Goal: Task Accomplishment & Management: Book appointment/travel/reservation

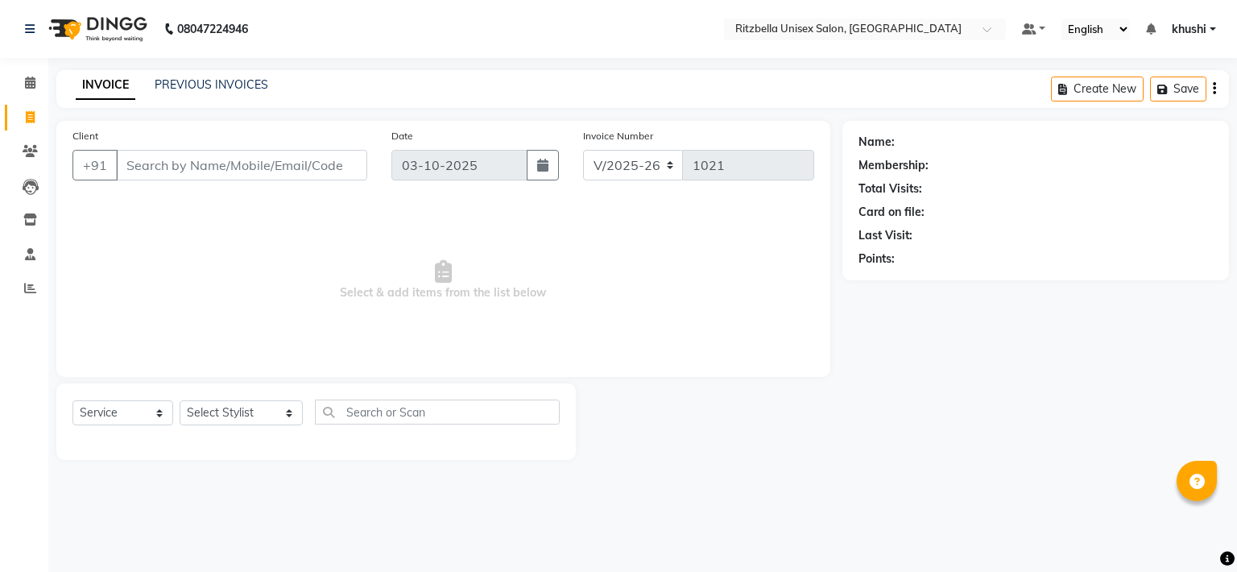
select select "6870"
select select "service"
click at [31, 89] on icon at bounding box center [30, 82] width 10 height 12
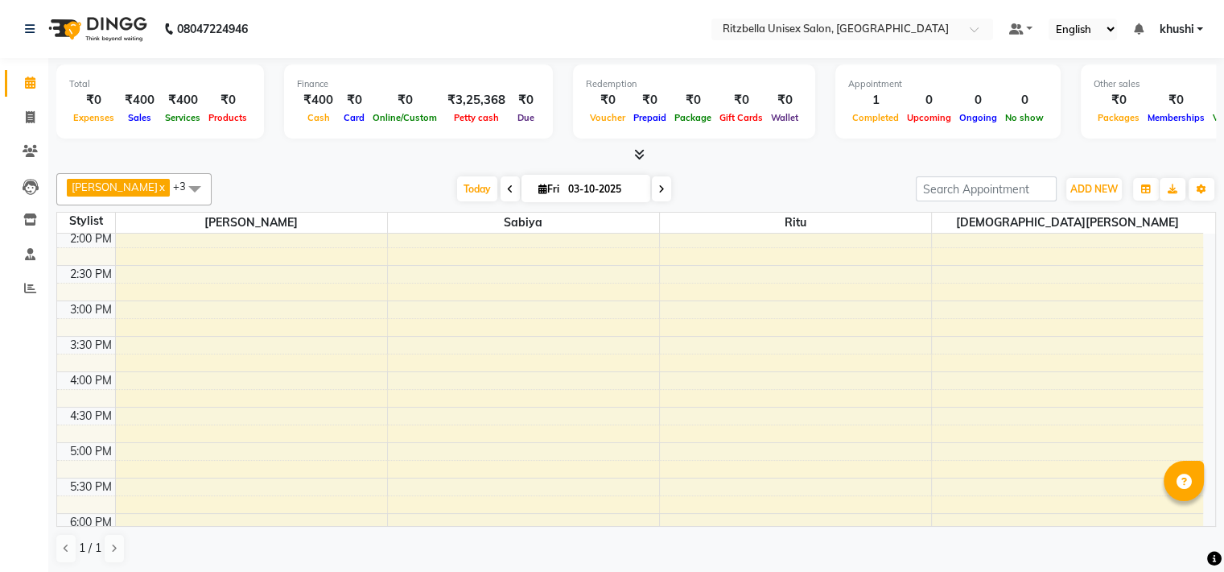
scroll to position [341, 0]
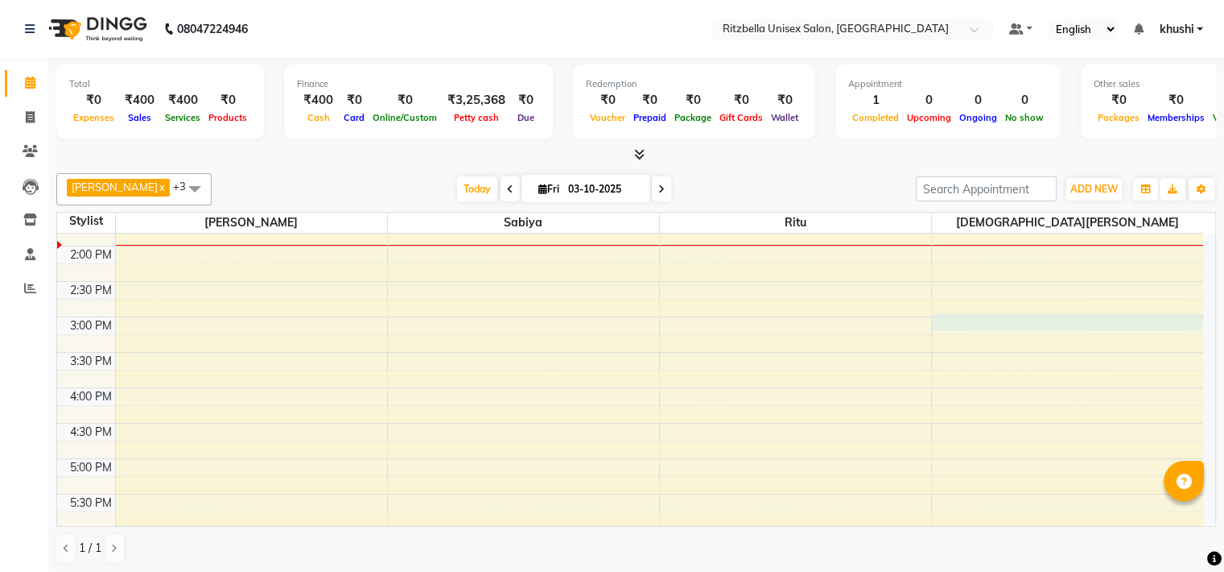
click at [970, 323] on div "9:00 AM 9:30 AM 10:00 AM 10:30 AM 11:00 AM 11:30 AM 12:00 PM 12:30 PM 1:00 PM 1…" at bounding box center [630, 352] width 1146 height 920
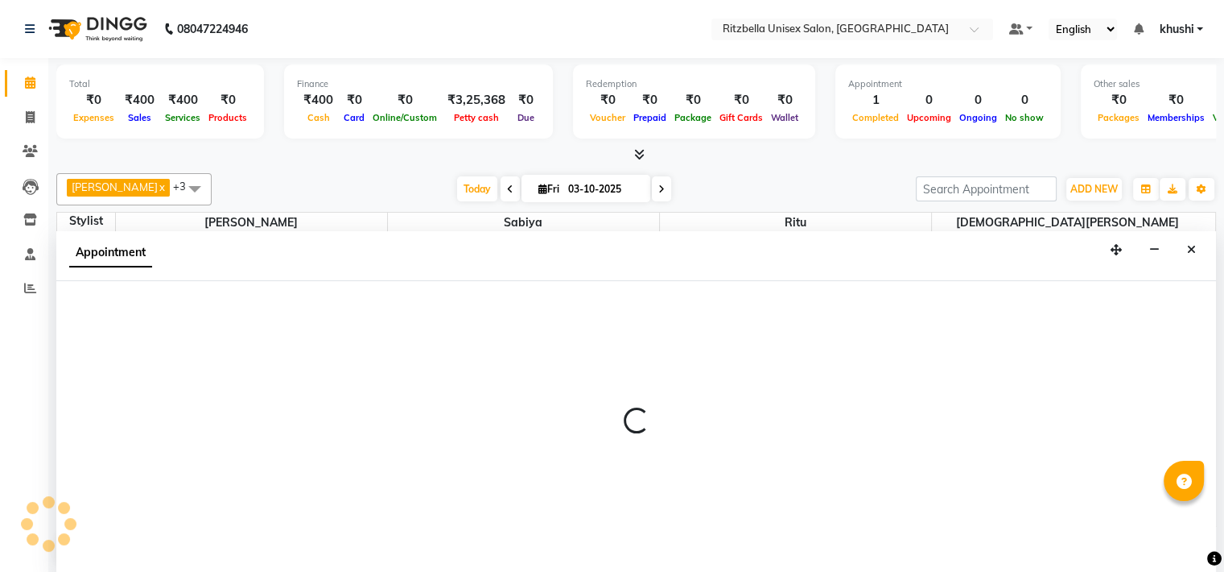
scroll to position [1, 0]
select select "89403"
select select "900"
select select "tentative"
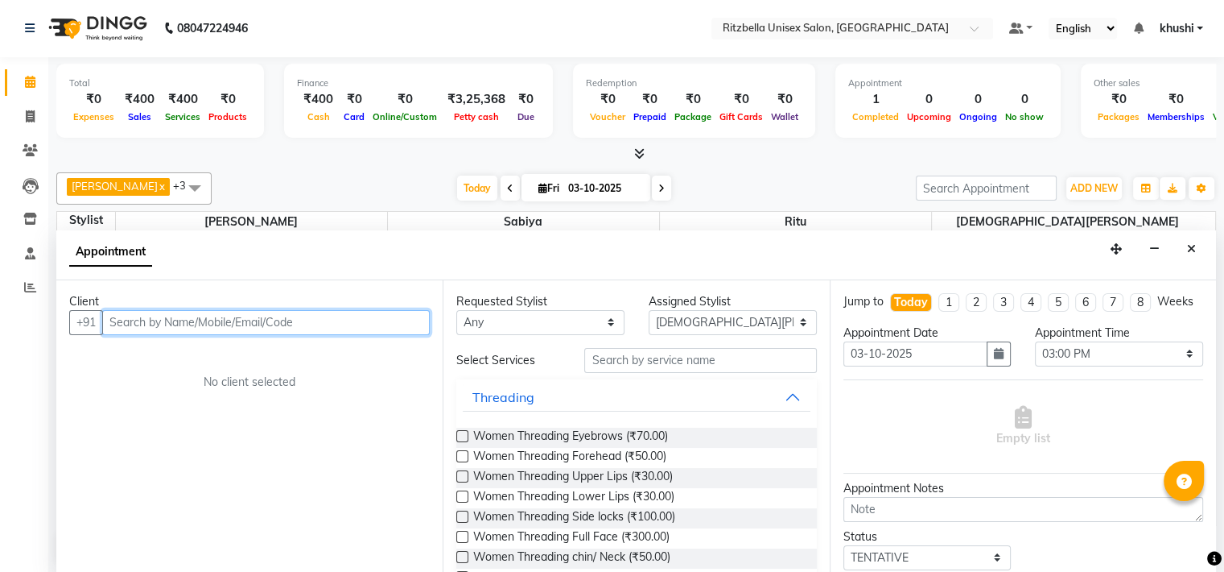
click at [149, 316] on input "text" at bounding box center [266, 322] width 328 height 25
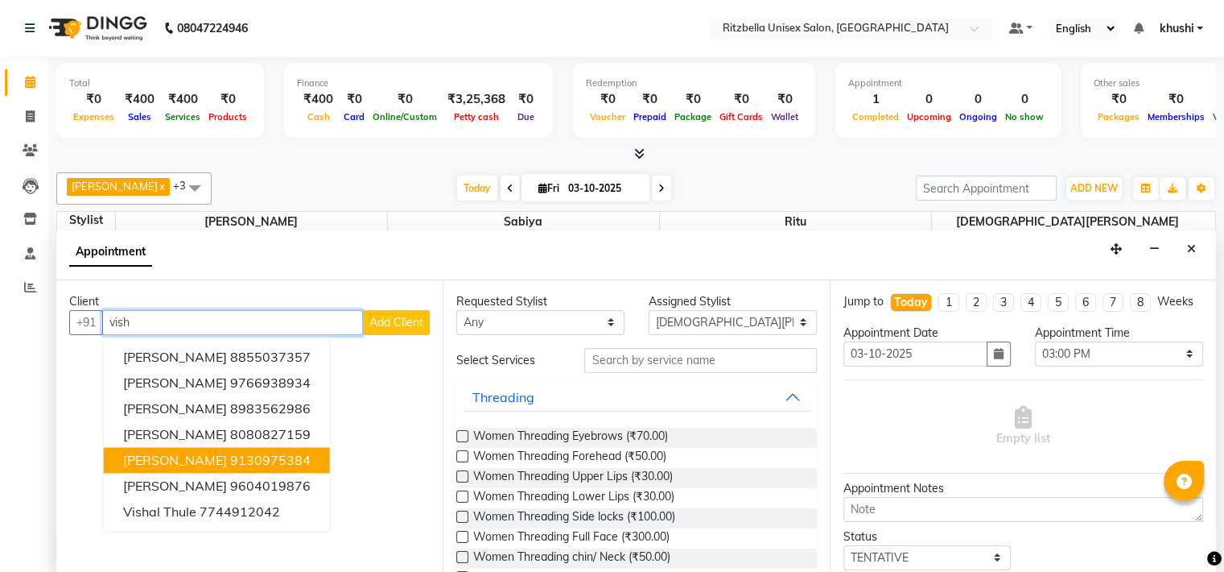
click at [179, 463] on span "[PERSON_NAME]" at bounding box center [175, 460] width 104 height 16
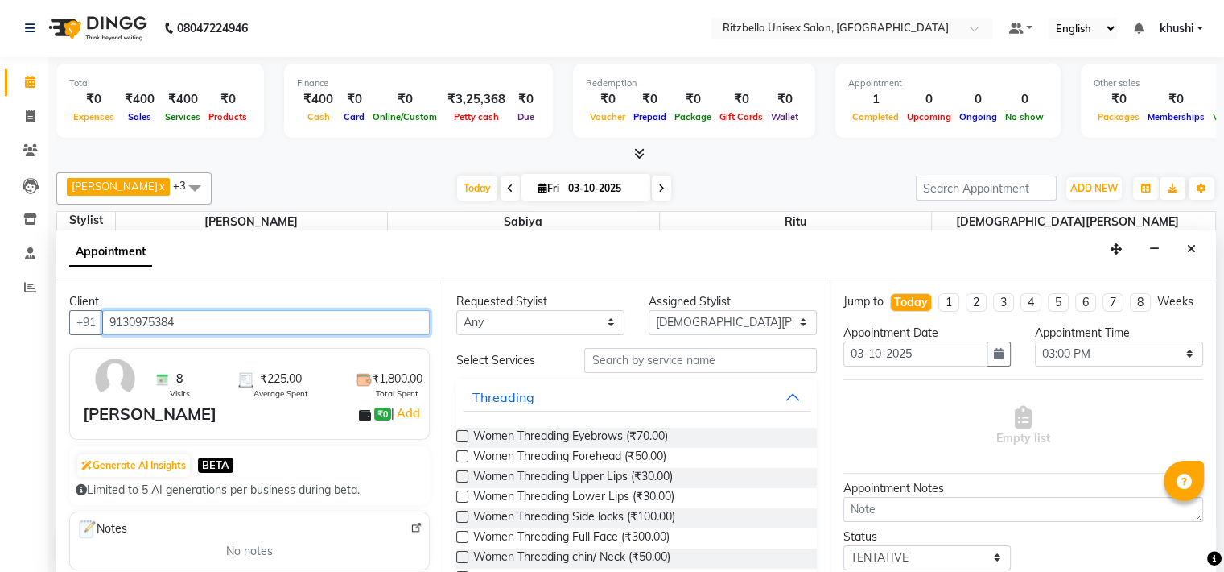
type input "9130975384"
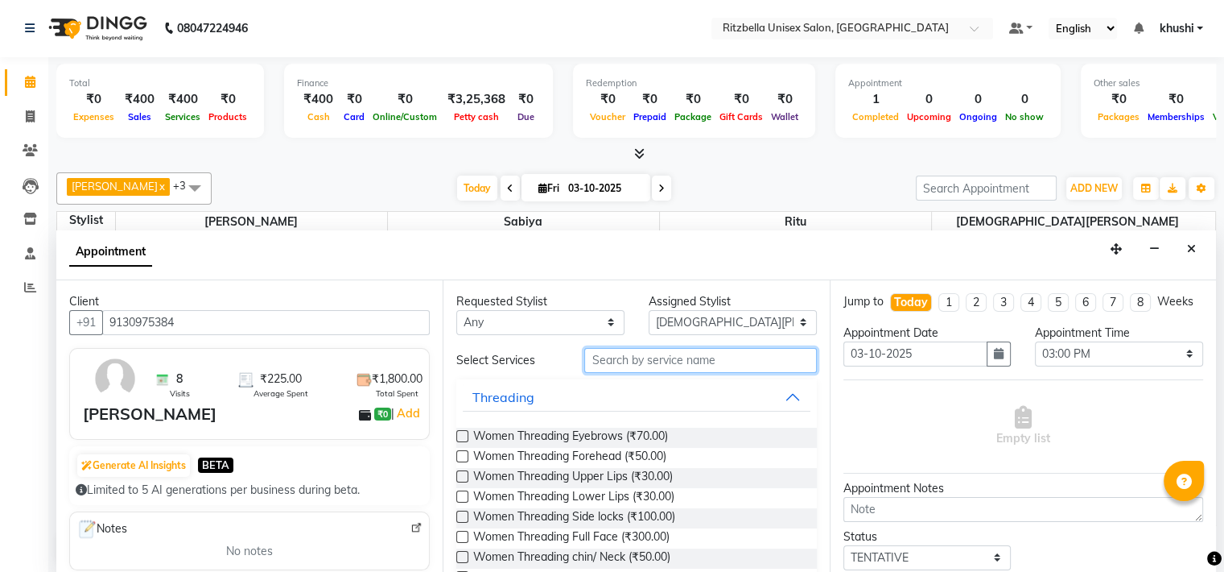
click at [609, 363] on input "text" at bounding box center [700, 360] width 232 height 25
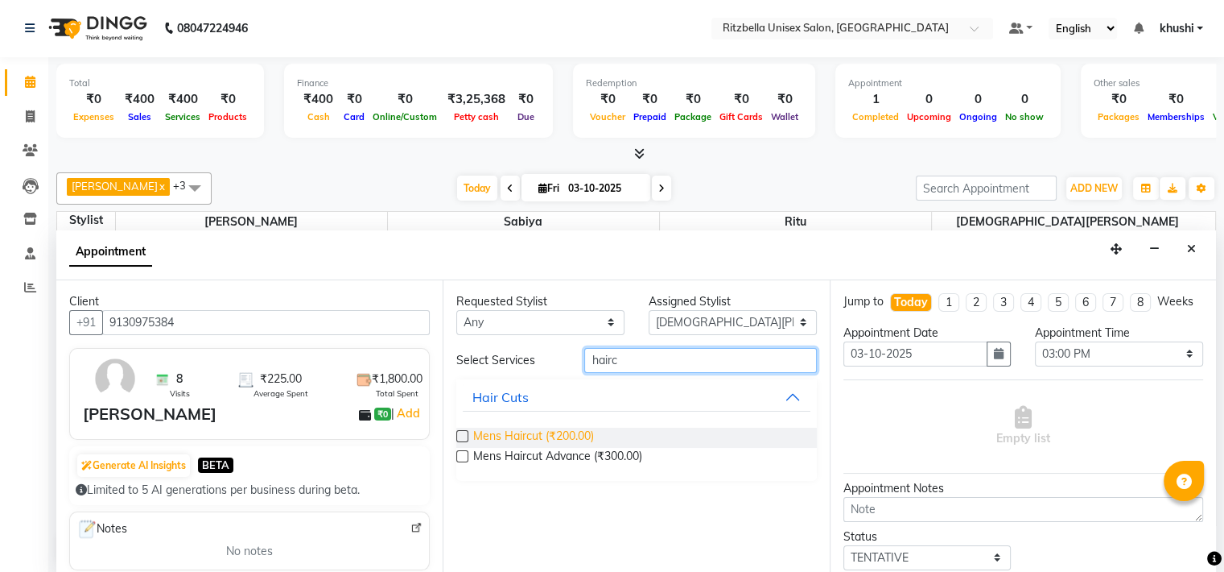
type input "hairc"
click at [512, 435] on span "Mens Haircut (₹200.00)" at bounding box center [533, 437] width 121 height 20
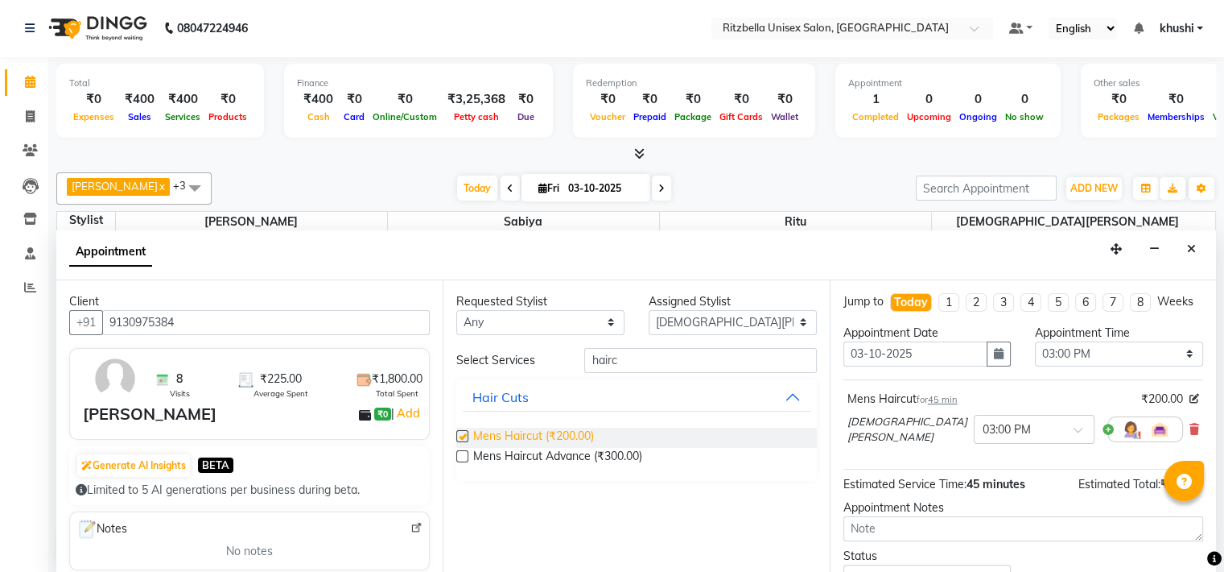
checkbox input "false"
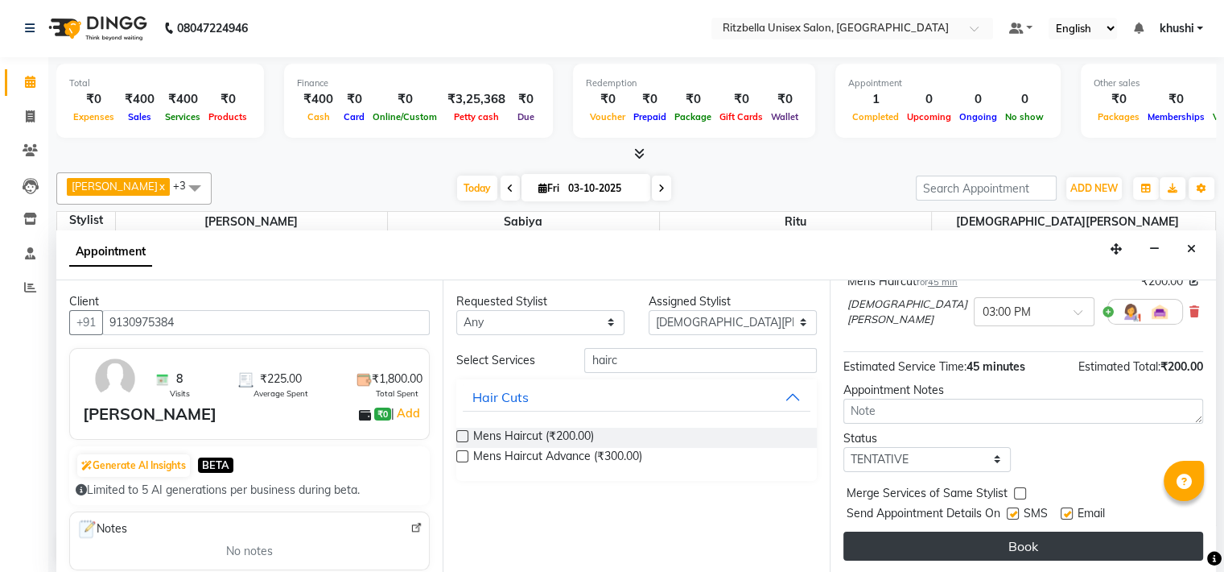
click at [1051, 547] on button "Book" at bounding box center [1024, 545] width 360 height 29
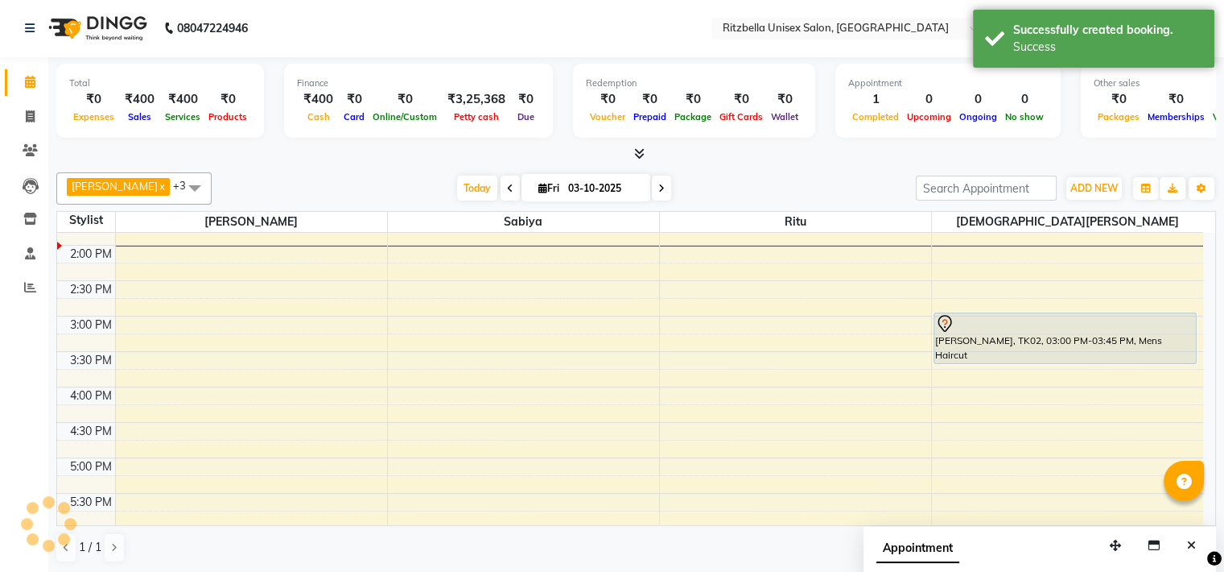
scroll to position [0, 0]
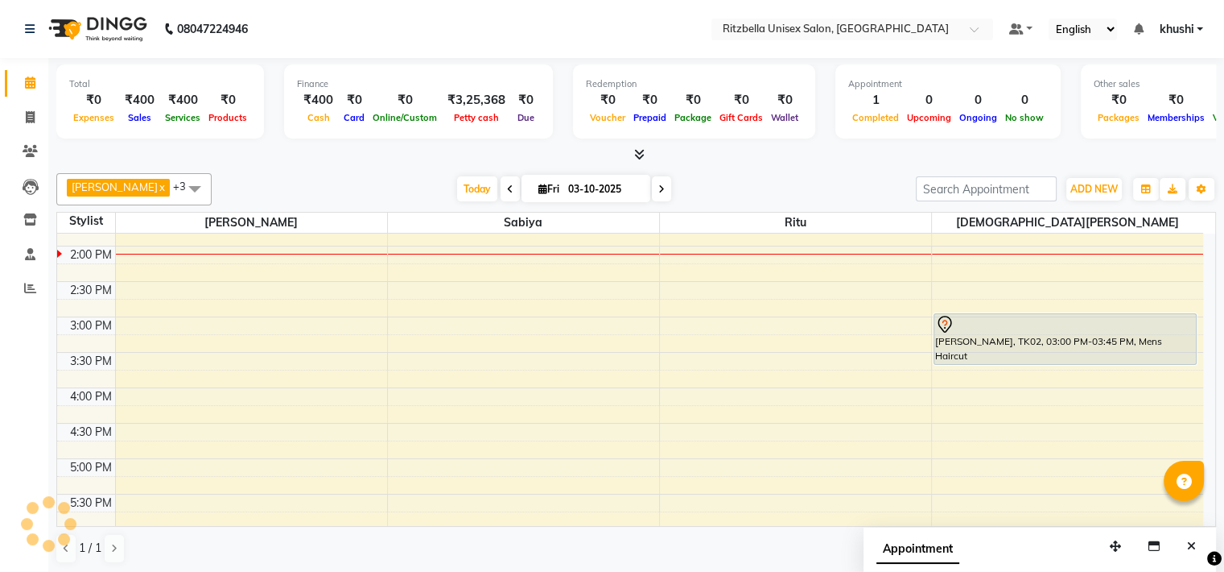
click at [133, 387] on div "9:00 AM 9:30 AM 10:00 AM 10:30 AM 11:00 AM 11:30 AM 12:00 PM 12:30 PM 1:00 PM 1…" at bounding box center [630, 352] width 1146 height 920
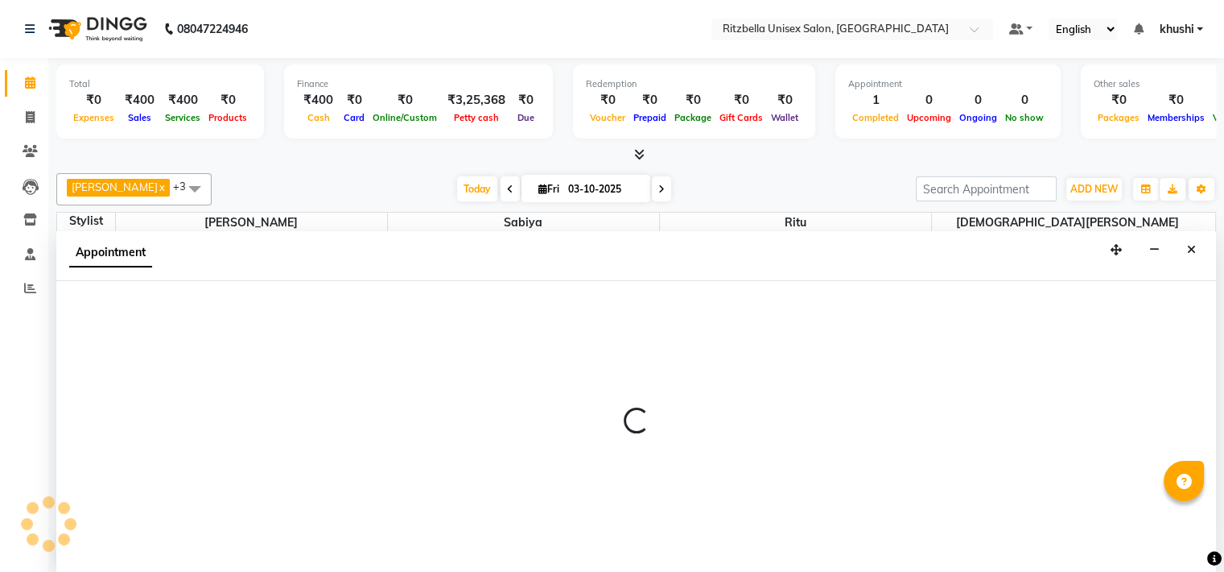
scroll to position [1, 0]
select select "59016"
select select "tentative"
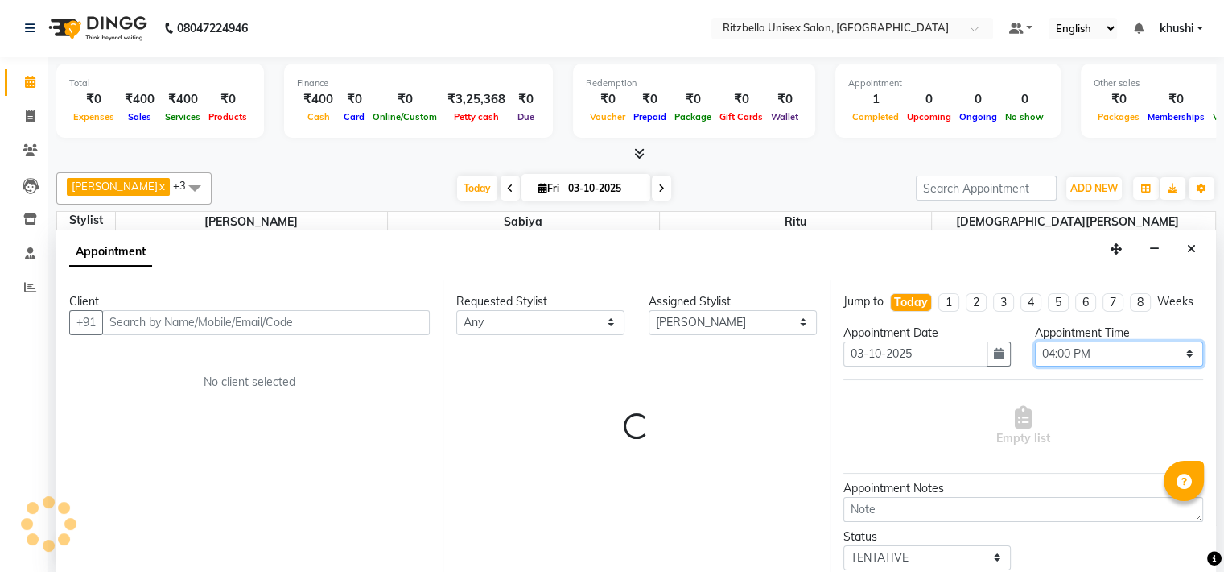
click at [1059, 361] on select "Select 10:00 AM 10:15 AM 10:30 AM 10:45 AM 11:00 AM 11:15 AM 11:30 AM 11:45 AM …" at bounding box center [1119, 353] width 168 height 25
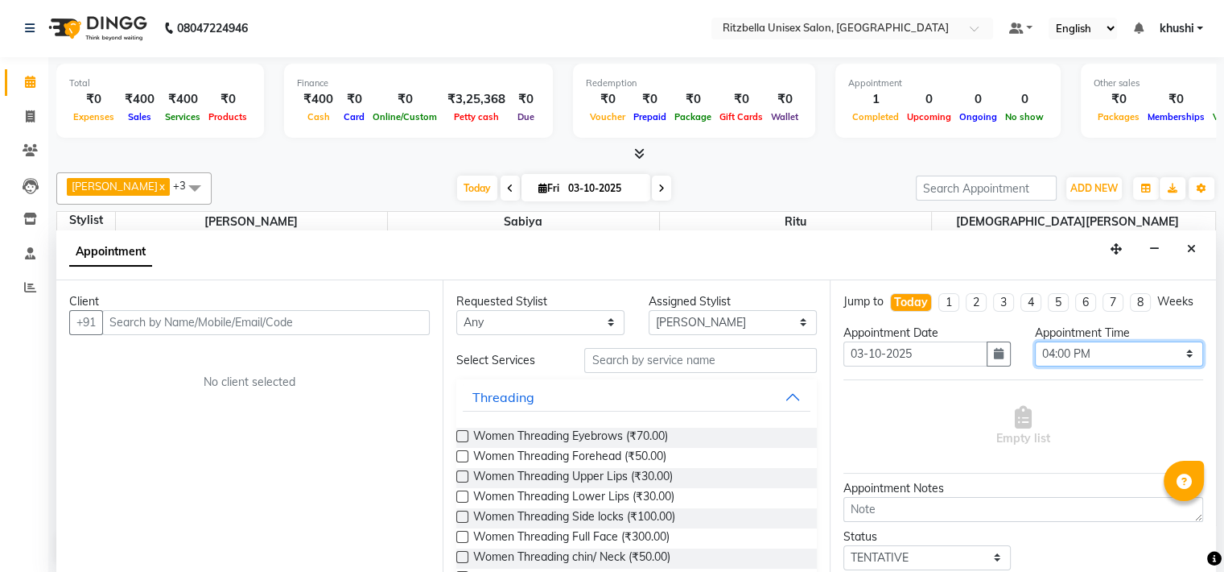
select select "930"
click at [1035, 354] on select "Select 10:00 AM 10:15 AM 10:30 AM 10:45 AM 11:00 AM 11:15 AM 11:30 AM 11:45 AM …" at bounding box center [1119, 353] width 168 height 25
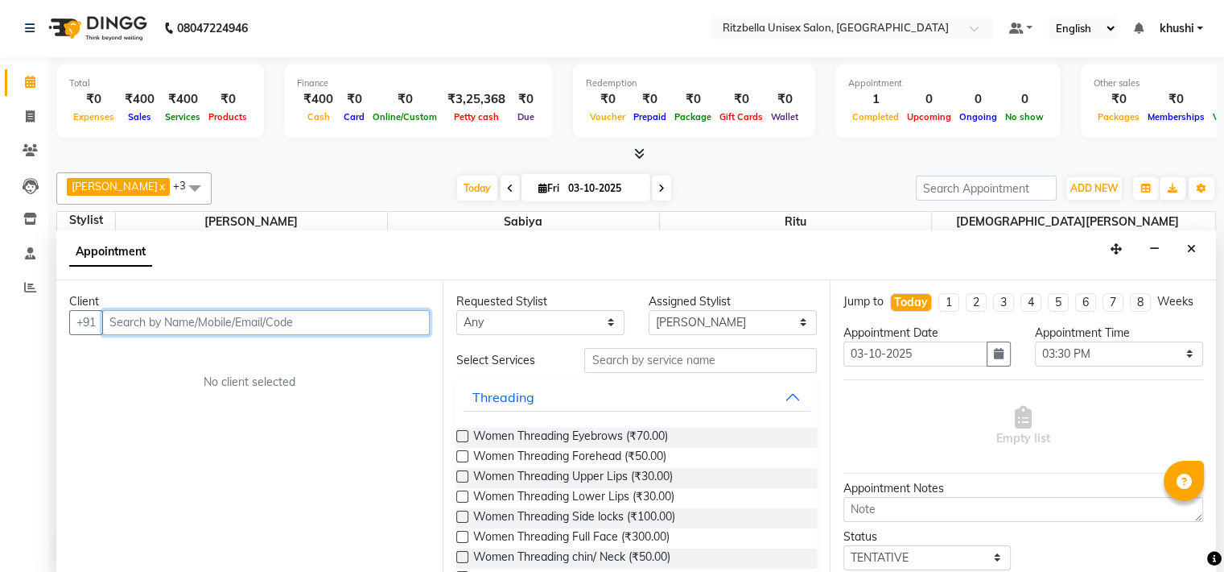
click at [237, 316] on input "text" at bounding box center [266, 322] width 328 height 25
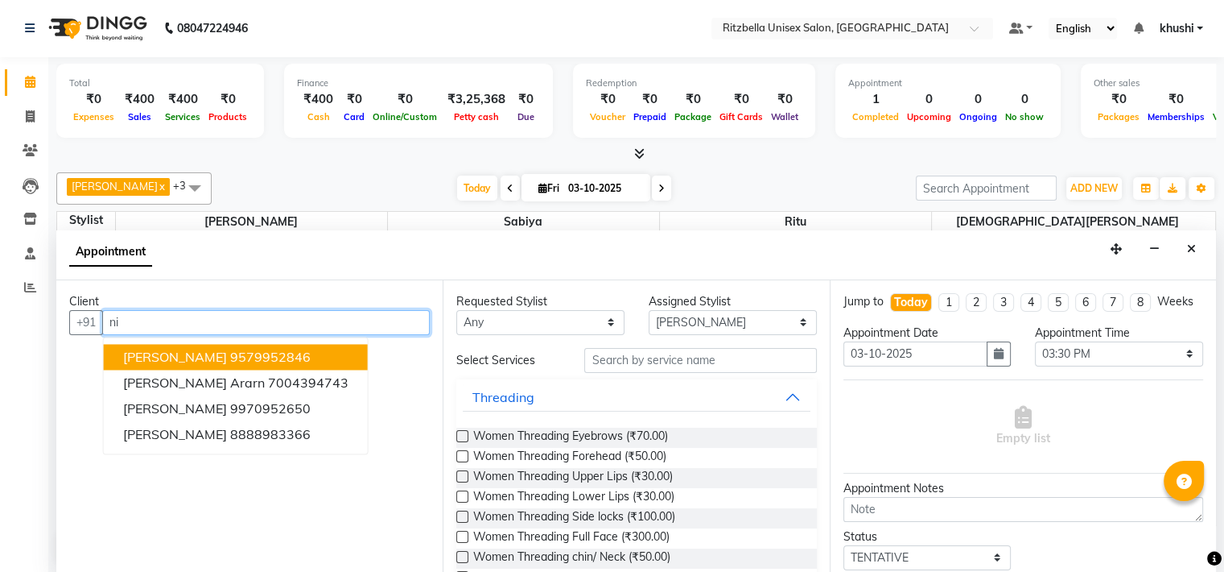
type input "n"
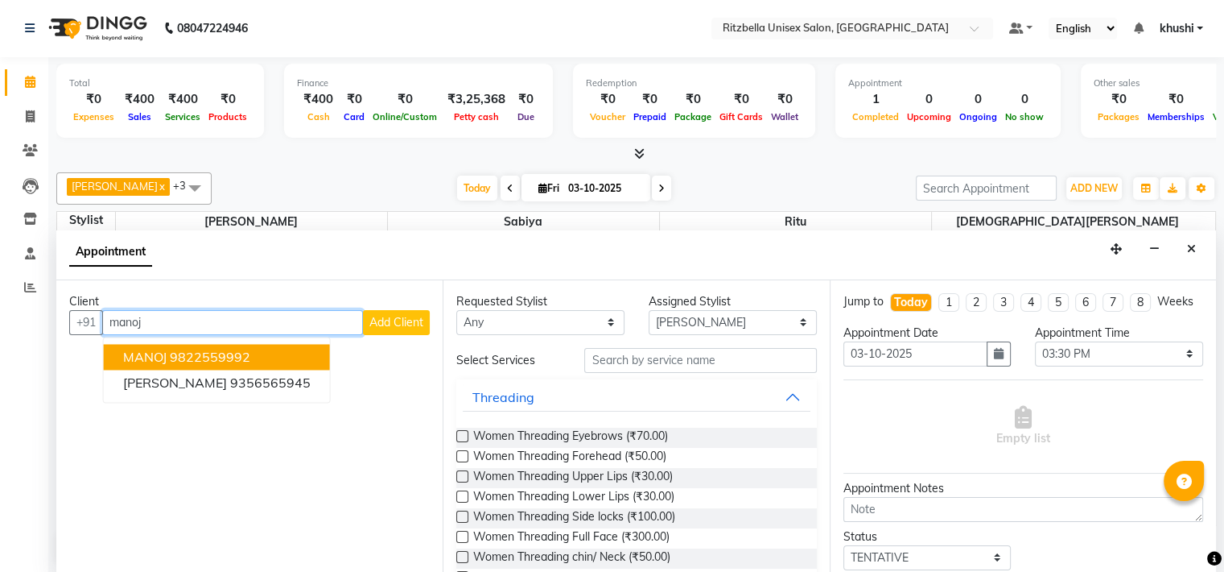
click at [223, 349] on ngb-highlight "9822559992" at bounding box center [210, 357] width 81 height 16
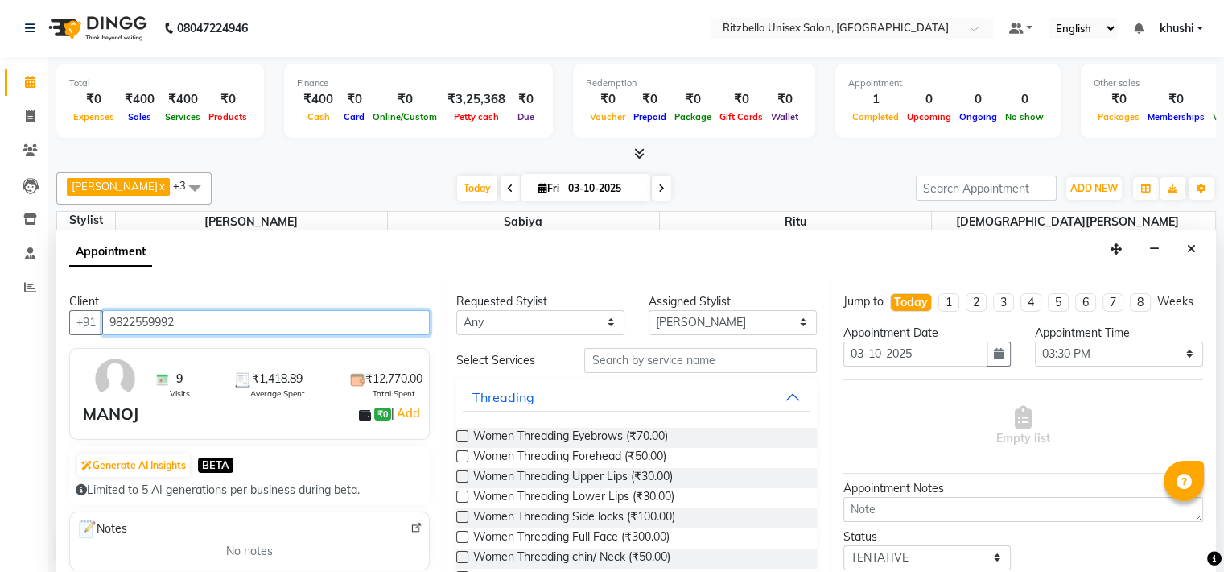
type input "9822559992"
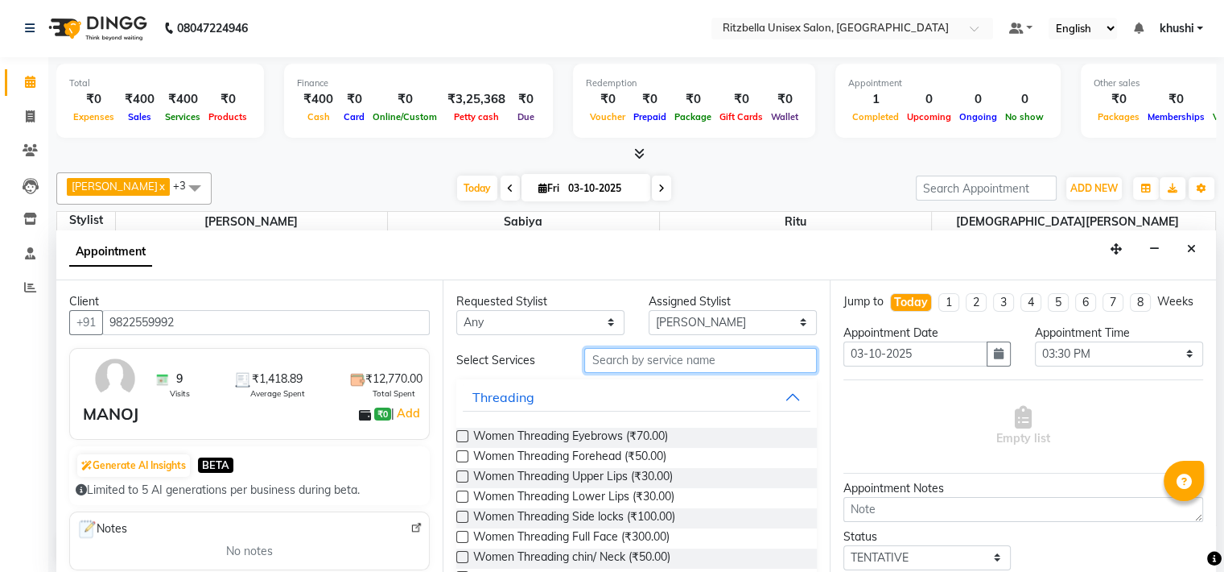
click at [681, 361] on input "text" at bounding box center [700, 360] width 232 height 25
type input "h"
type input "e"
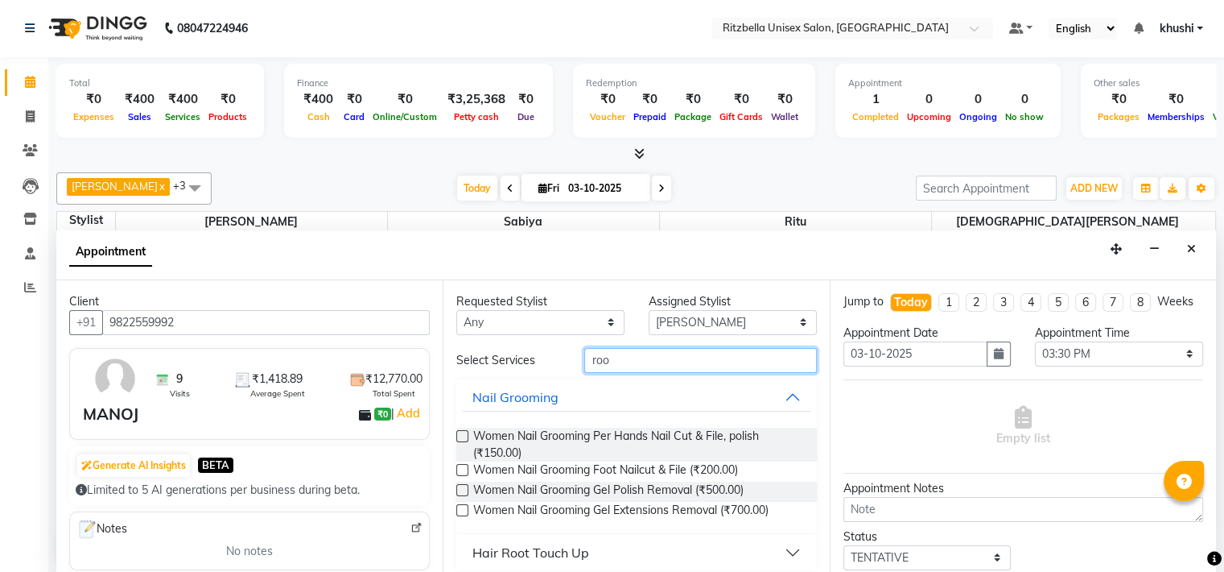
type input "roo"
click at [561, 568] on div "Requested Stylist Any [PERSON_NAME] Ritu [PERSON_NAME] [PERSON_NAME] [PERSON_NA…" at bounding box center [636, 426] width 386 height 293
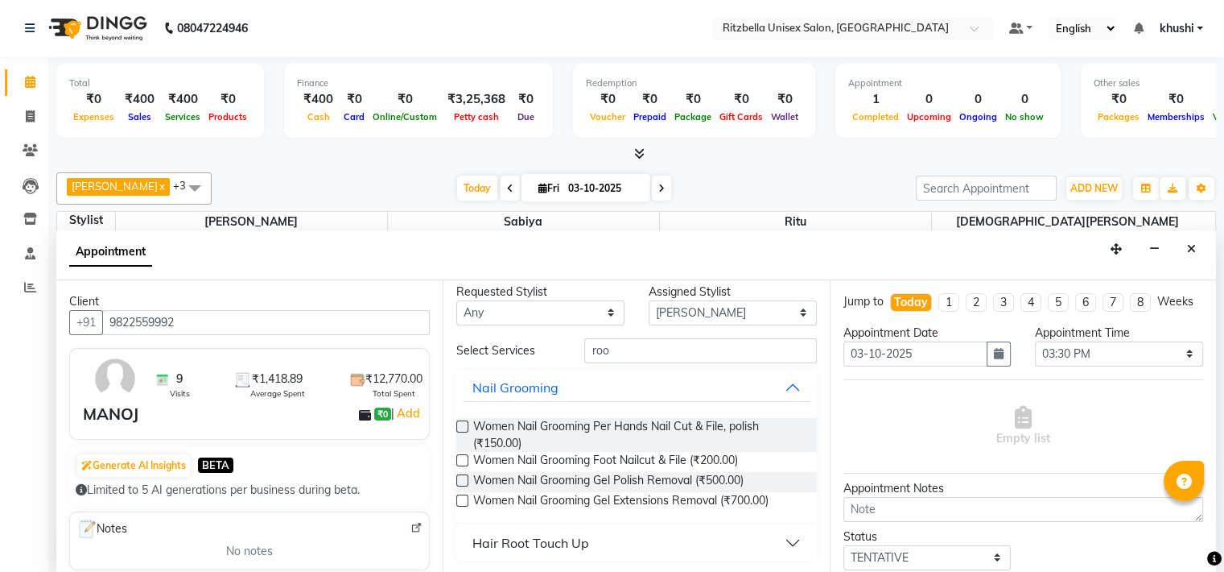
scroll to position [9, 0]
click at [557, 537] on div "Hair Root Touch Up" at bounding box center [531, 543] width 117 height 19
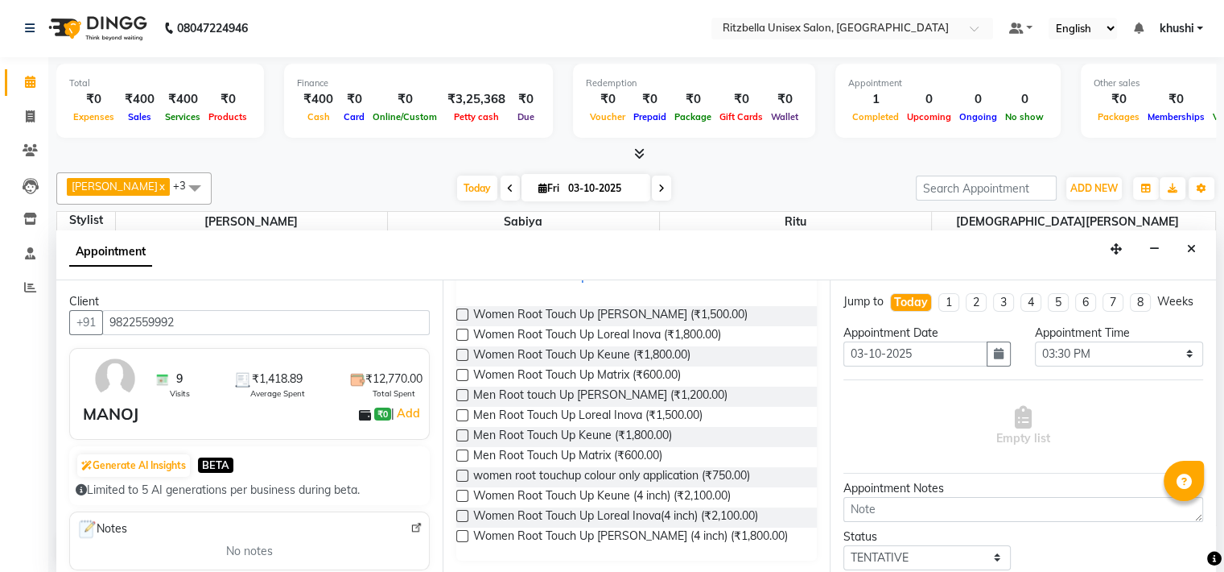
scroll to position [276, 0]
click at [609, 440] on span "Men Root Touch Up Keune (₹1,800.00)" at bounding box center [572, 437] width 199 height 20
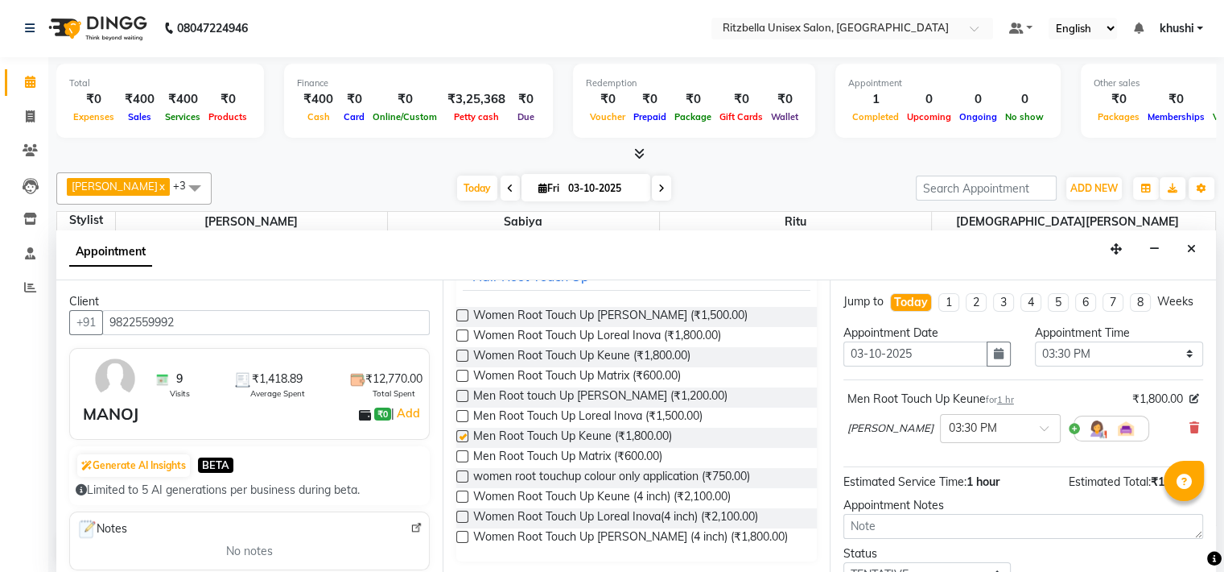
checkbox input "false"
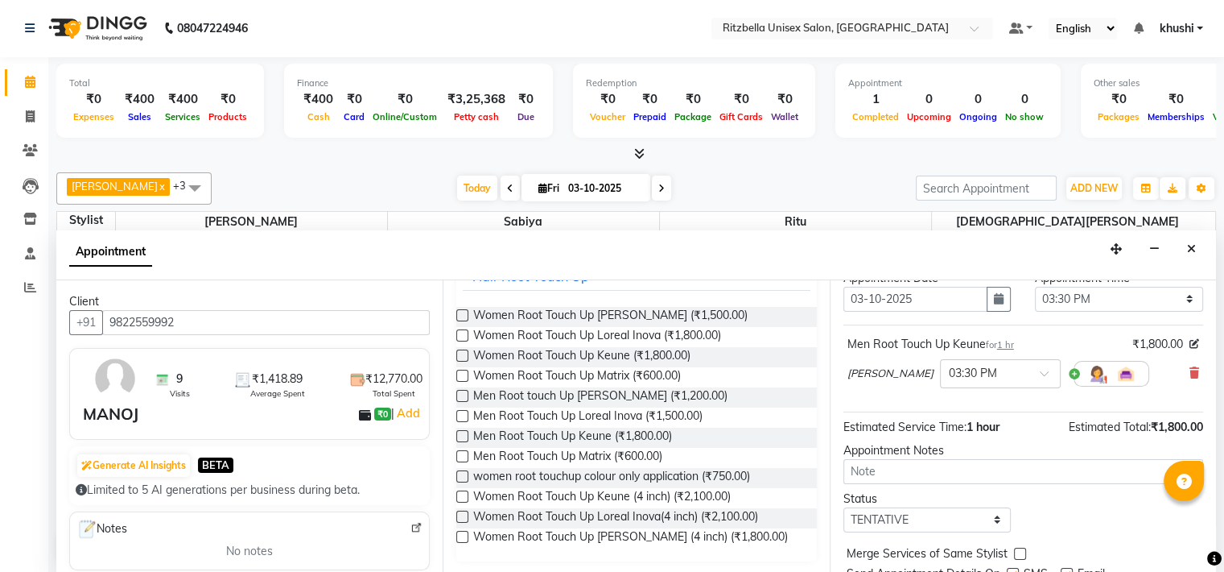
scroll to position [130, 0]
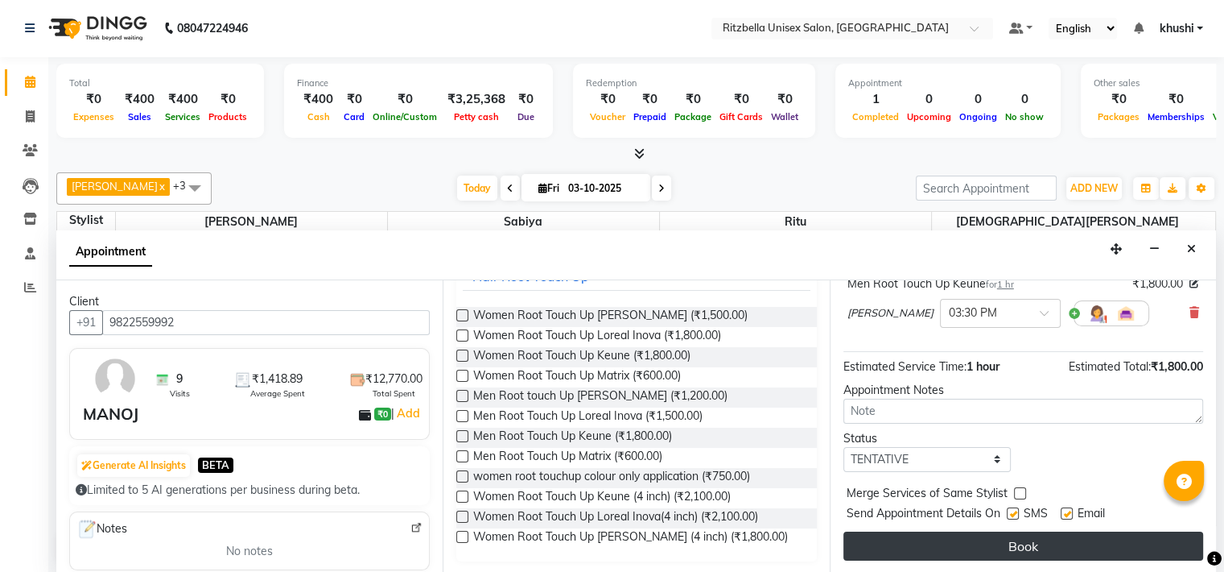
click at [966, 542] on button "Book" at bounding box center [1024, 545] width 360 height 29
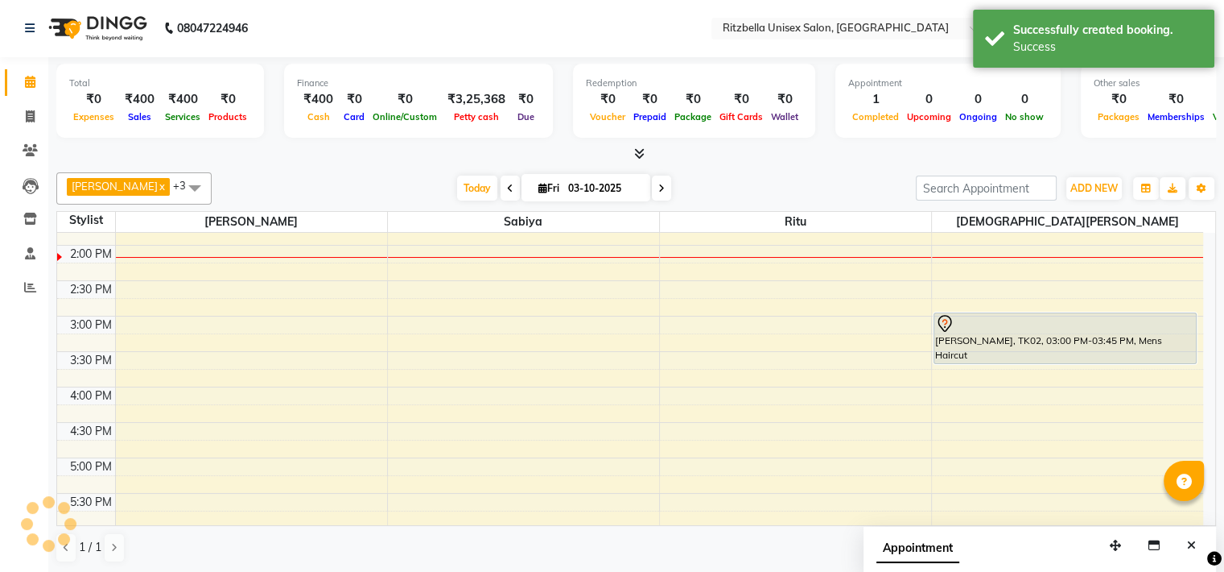
scroll to position [0, 0]
